Goal: Task Accomplishment & Management: Use online tool/utility

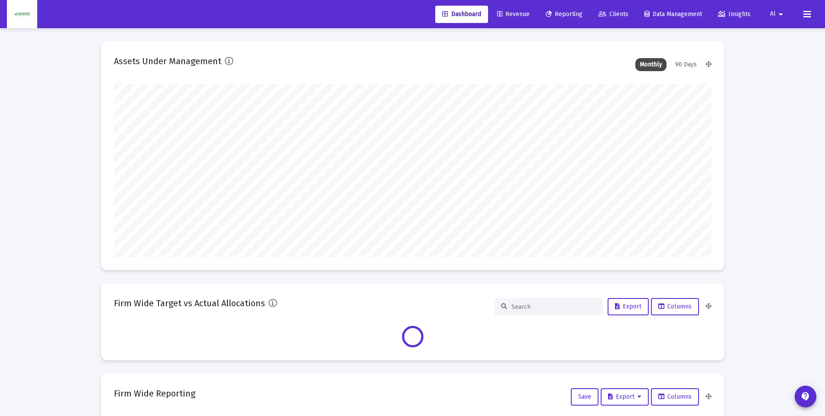
scroll to position [173, 598]
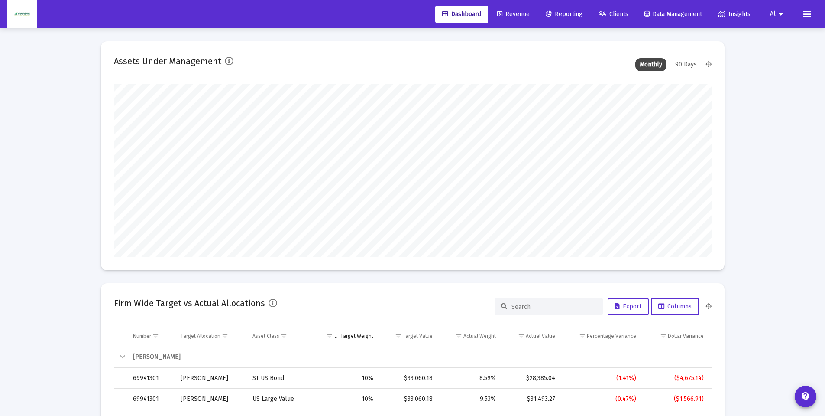
type input "[DATE]"
click at [607, 15] on span "Clients" at bounding box center [614, 13] width 30 height 7
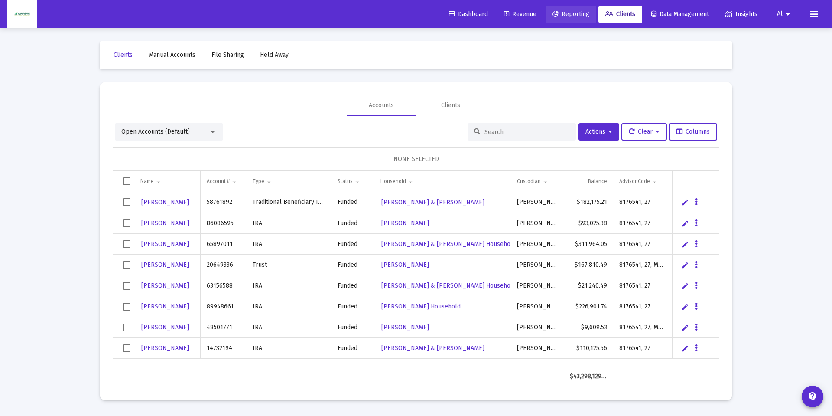
click at [576, 22] on link "Reporting" at bounding box center [570, 14] width 51 height 17
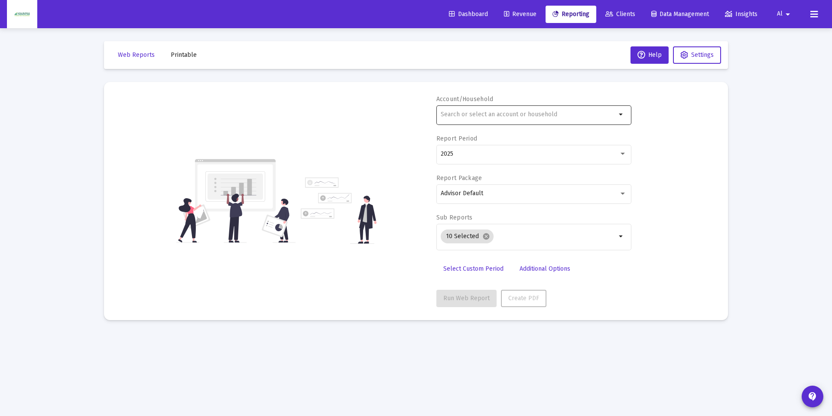
click at [493, 110] on div at bounding box center [528, 114] width 175 height 21
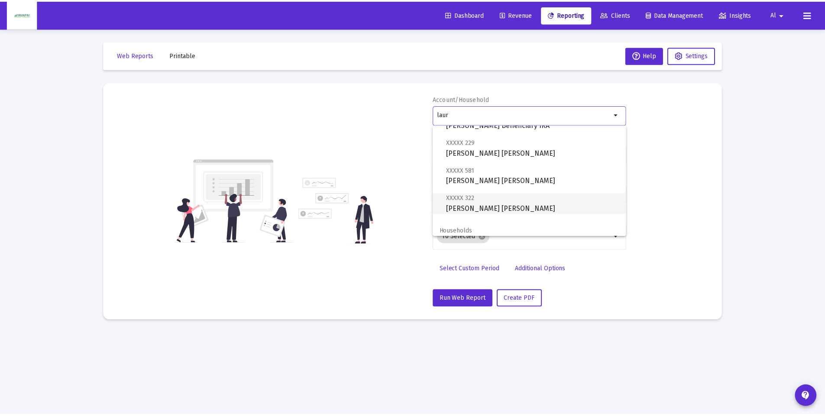
scroll to position [83, 0]
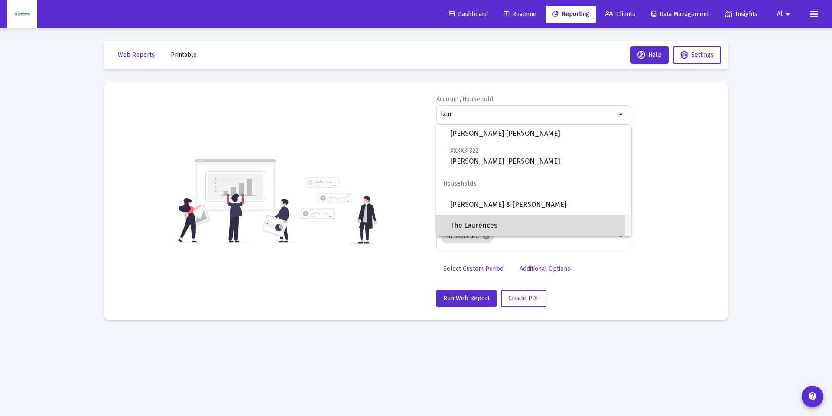
click at [504, 224] on span "The Laurences" at bounding box center [537, 225] width 174 height 21
type input "The Laurences"
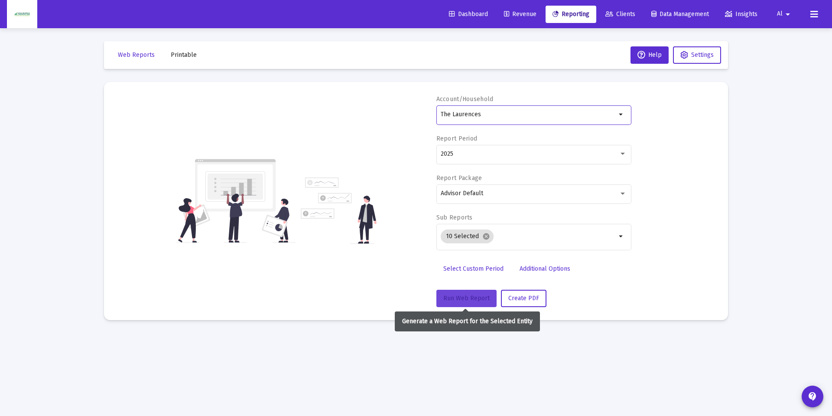
click at [461, 296] on span "Run Web Report" at bounding box center [466, 297] width 46 height 7
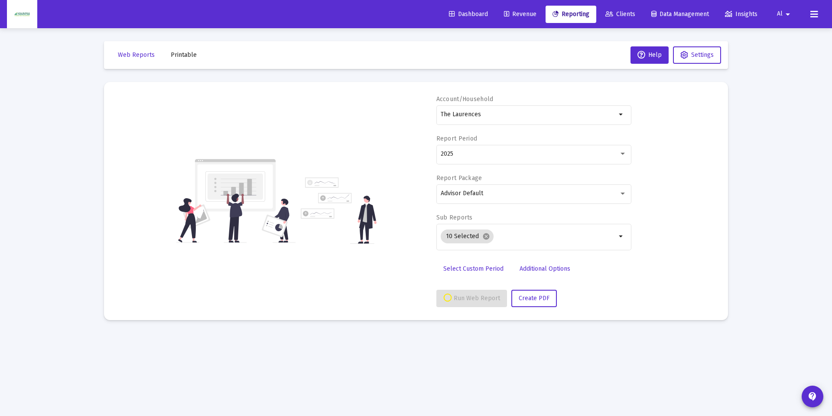
select select "View all"
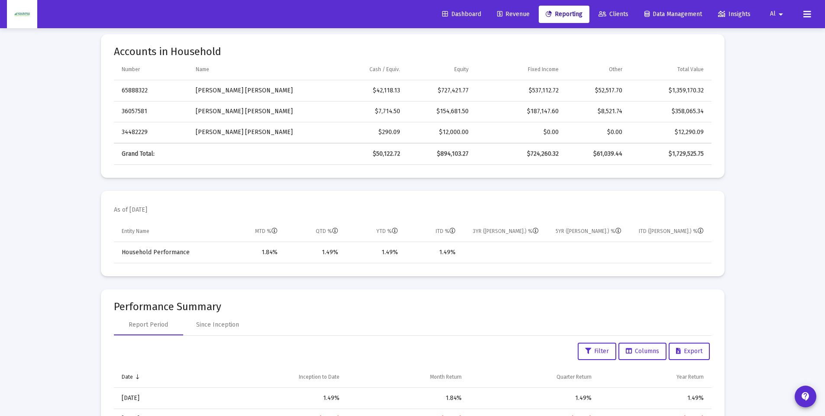
scroll to position [347, 0]
